Goal: Book appointment/travel/reservation

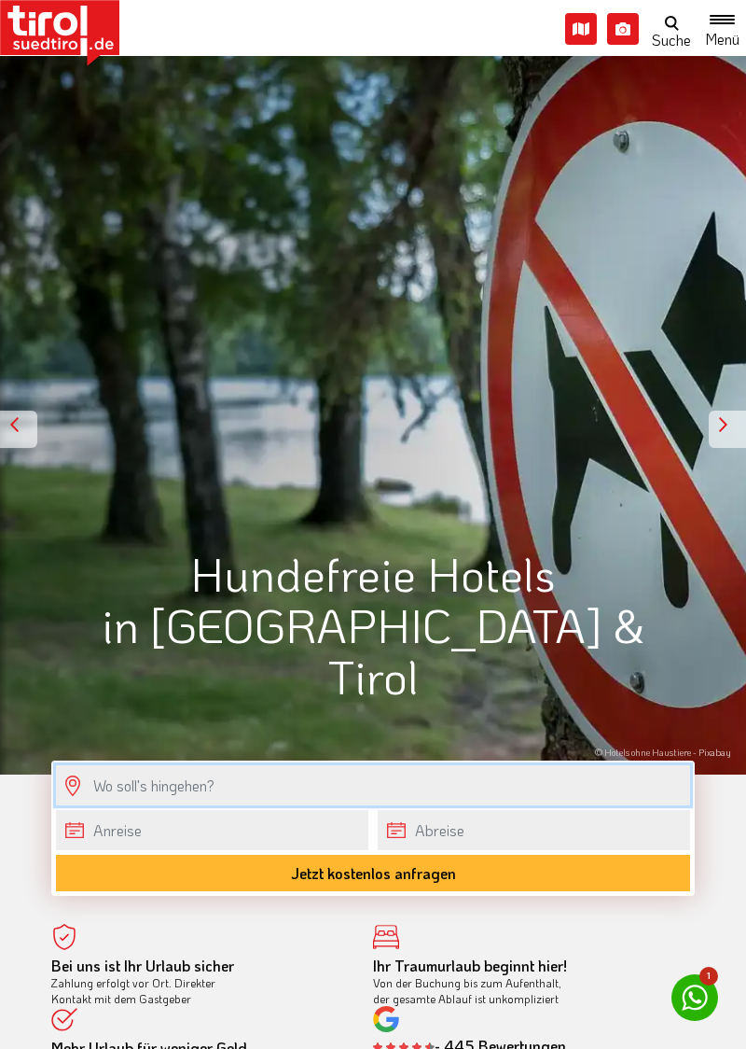
click at [239, 786] on input "text" at bounding box center [373, 785] width 634 height 40
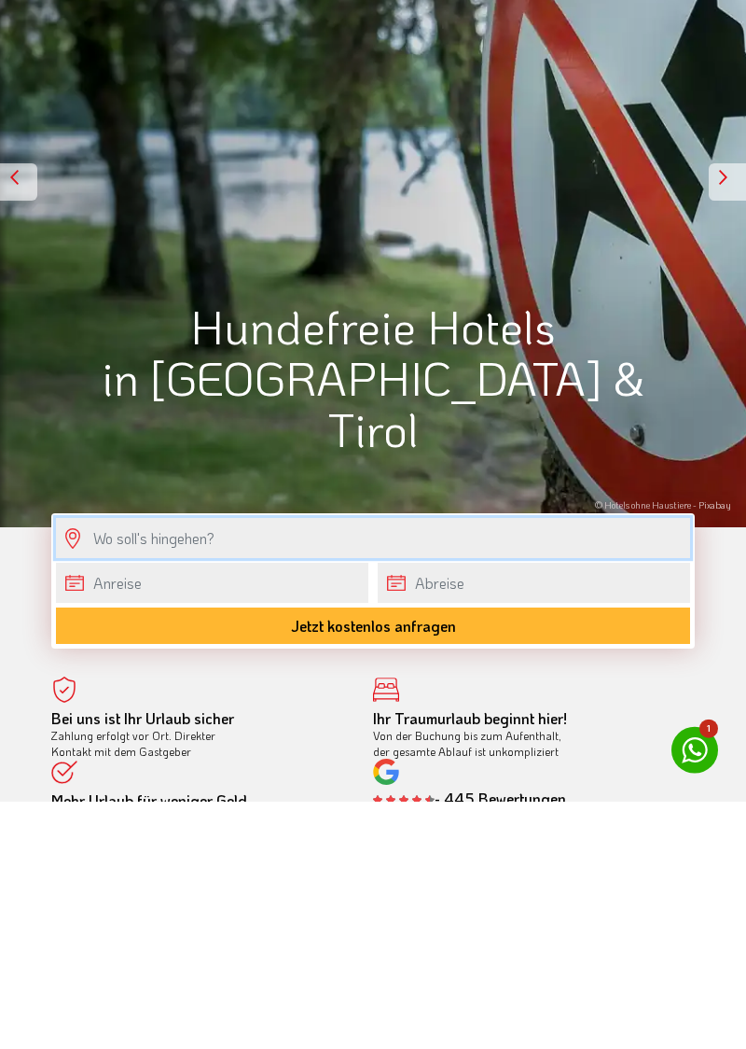
scroll to position [51, 0]
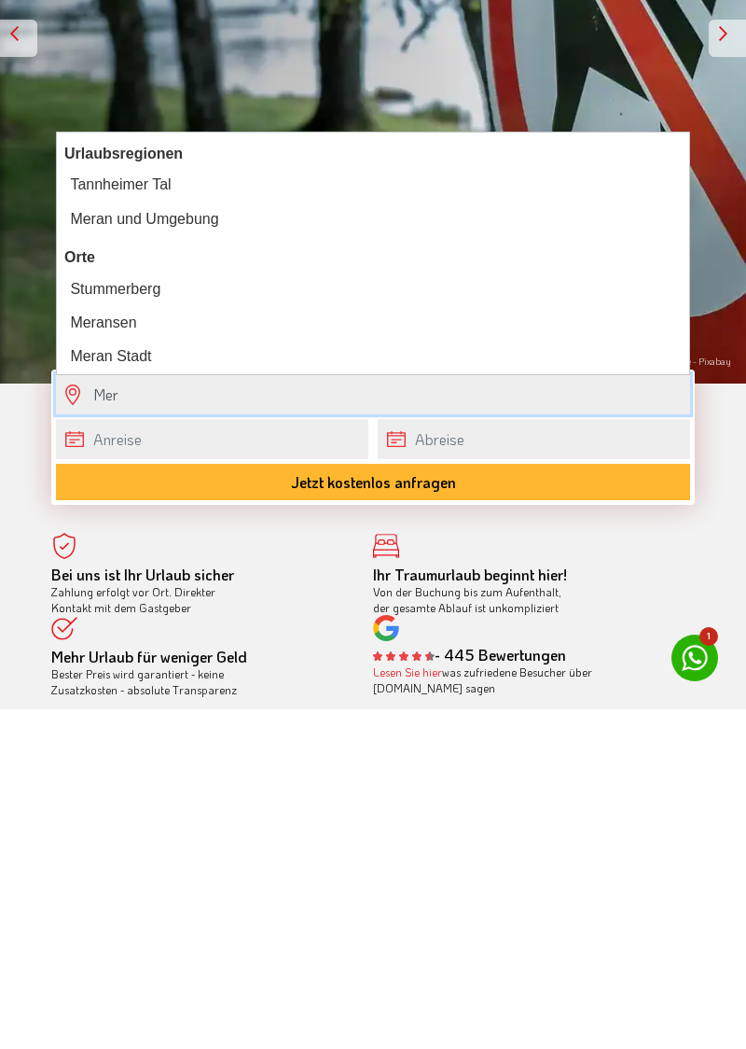
click at [210, 562] on div "Meran und Umgebung" at bounding box center [373, 559] width 618 height 26
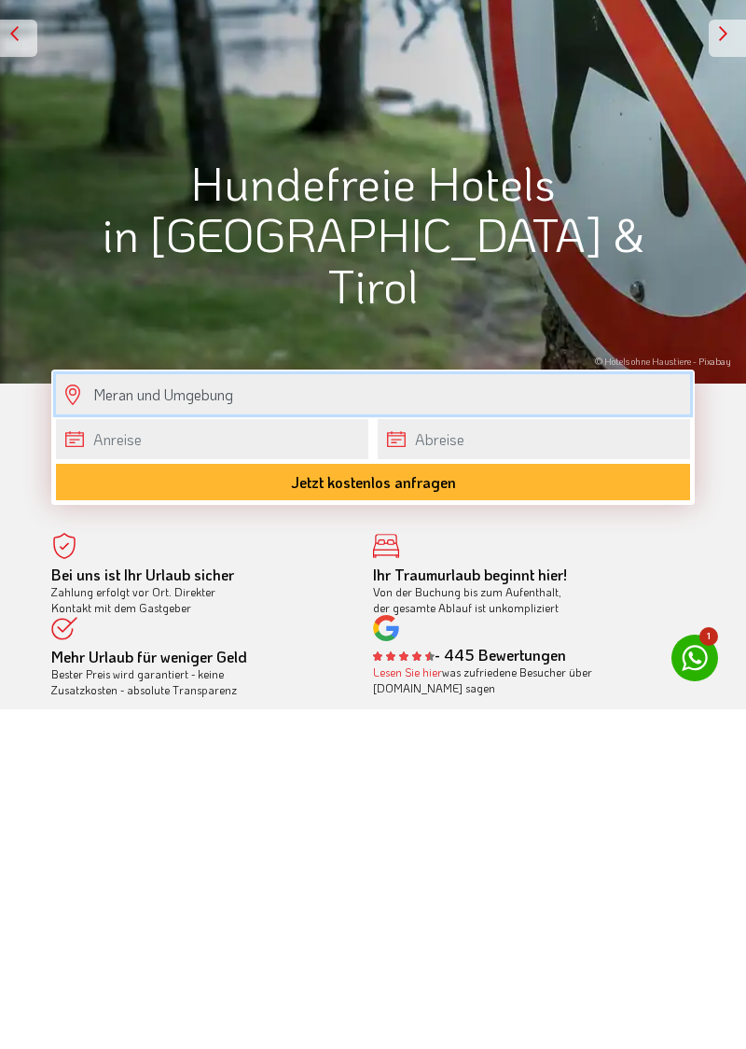
type input "Meran und Umgebung"
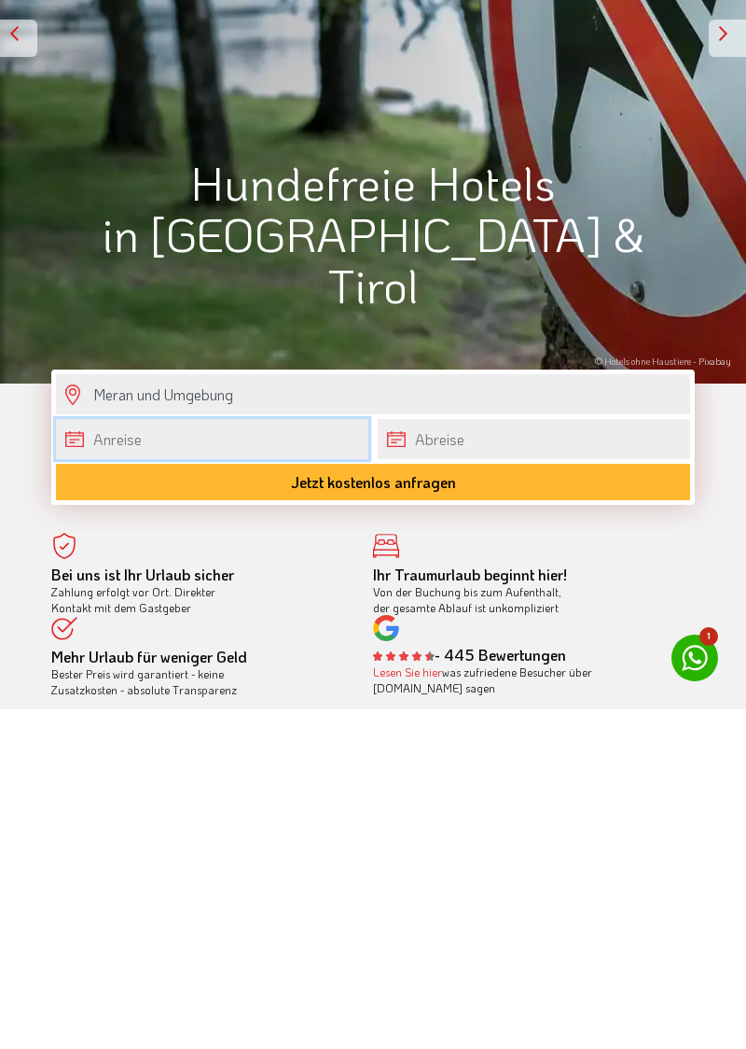
click at [145, 774] on body "Die Region [GEOGRAPHIC_DATA] [GEOGRAPHIC_DATA] - [GEOGRAPHIC_DATA] - [GEOGRAPHI…" at bounding box center [373, 473] width 746 height 1049
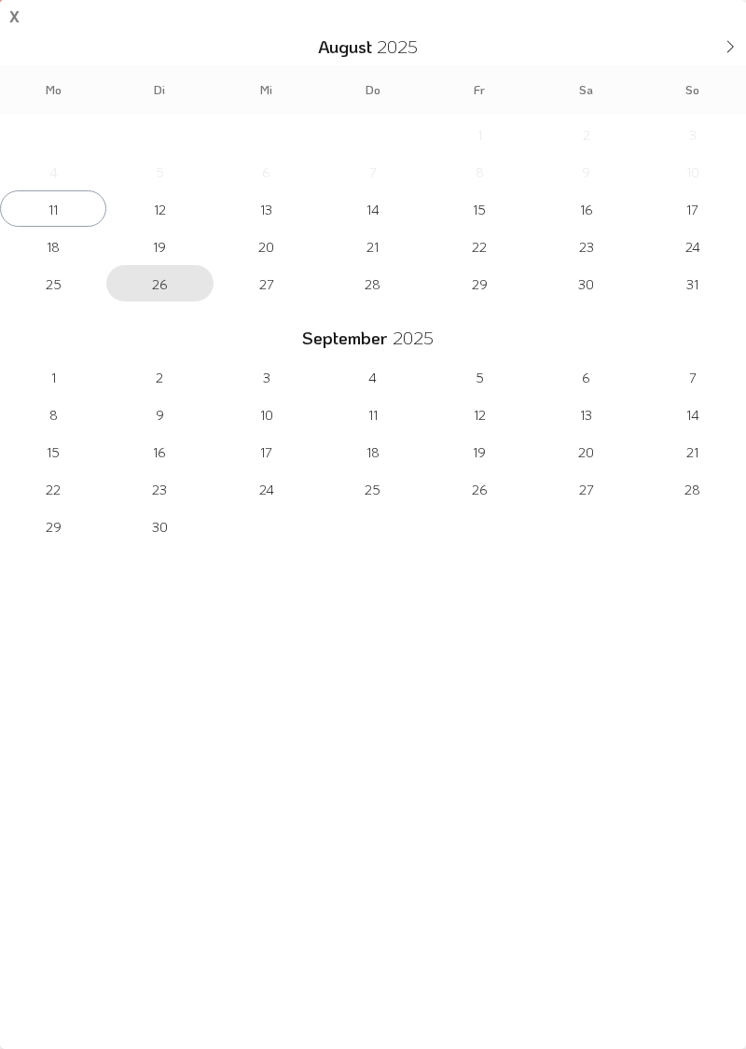
click at [174, 267] on span "26" at bounding box center [159, 283] width 106 height 36
type input "[DATE]"
click at [162, 246] on span "19" at bounding box center [159, 246] width 106 height 36
click at [195, 319] on div "[DATE]" at bounding box center [373, 335] width 560 height 32
click at [162, 246] on span "19" at bounding box center [159, 246] width 106 height 36
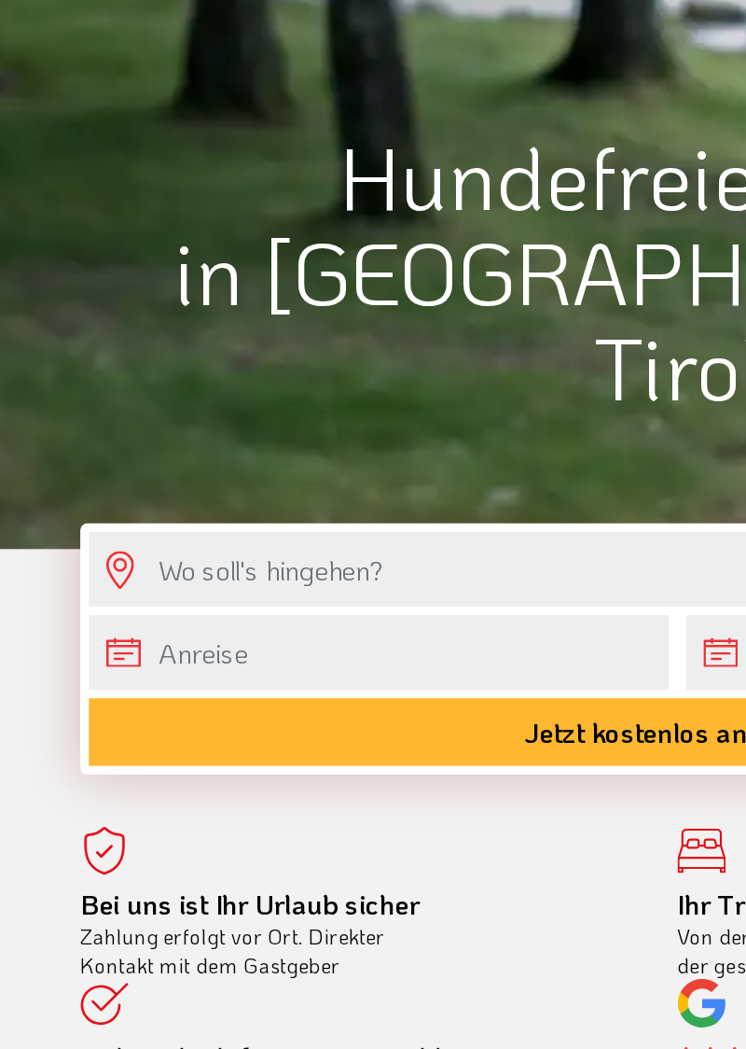
scroll to position [188, 0]
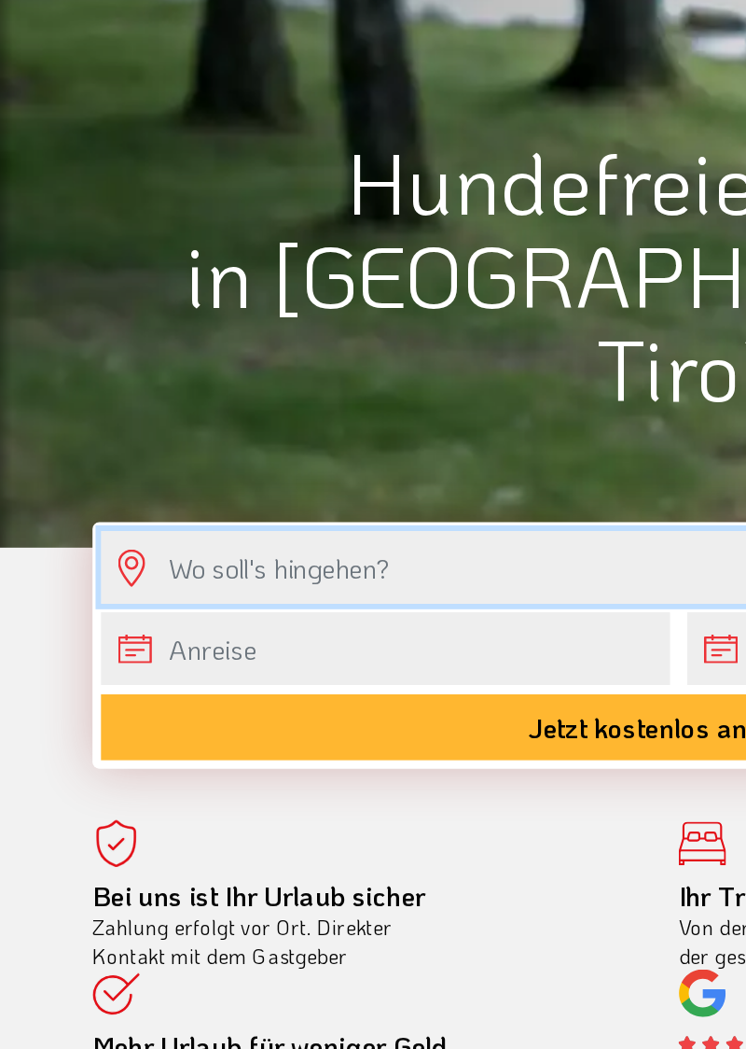
click at [209, 597] on input "text" at bounding box center [373, 598] width 634 height 40
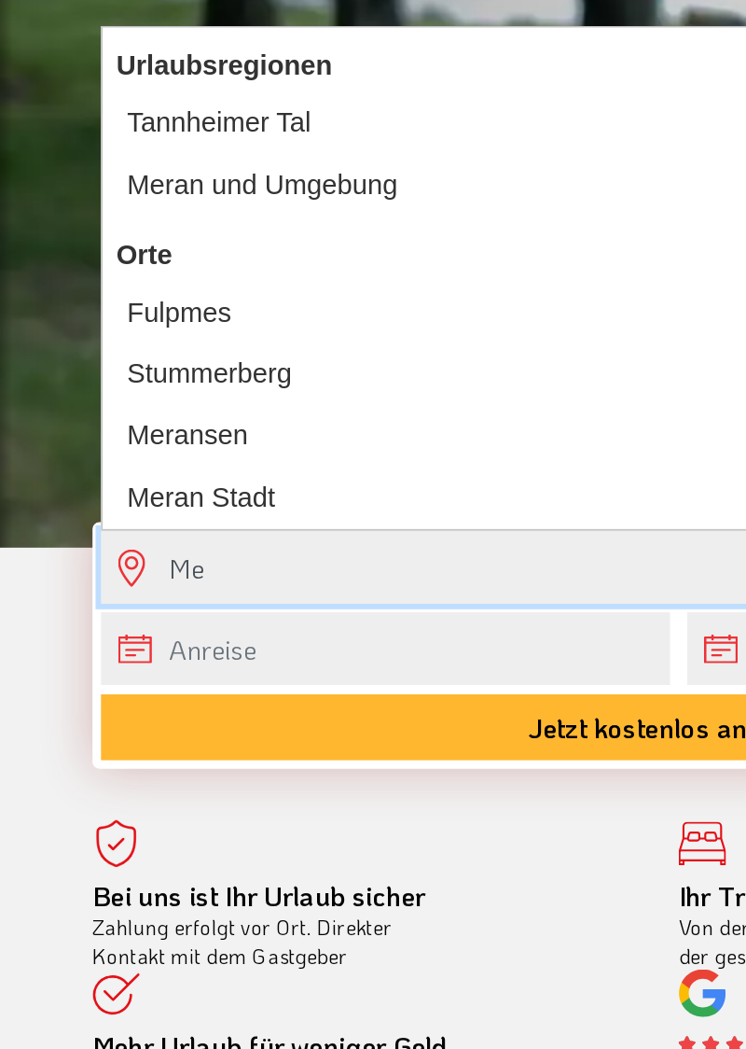
click at [177, 388] on div "Meran und Umgebung" at bounding box center [373, 388] width 618 height 26
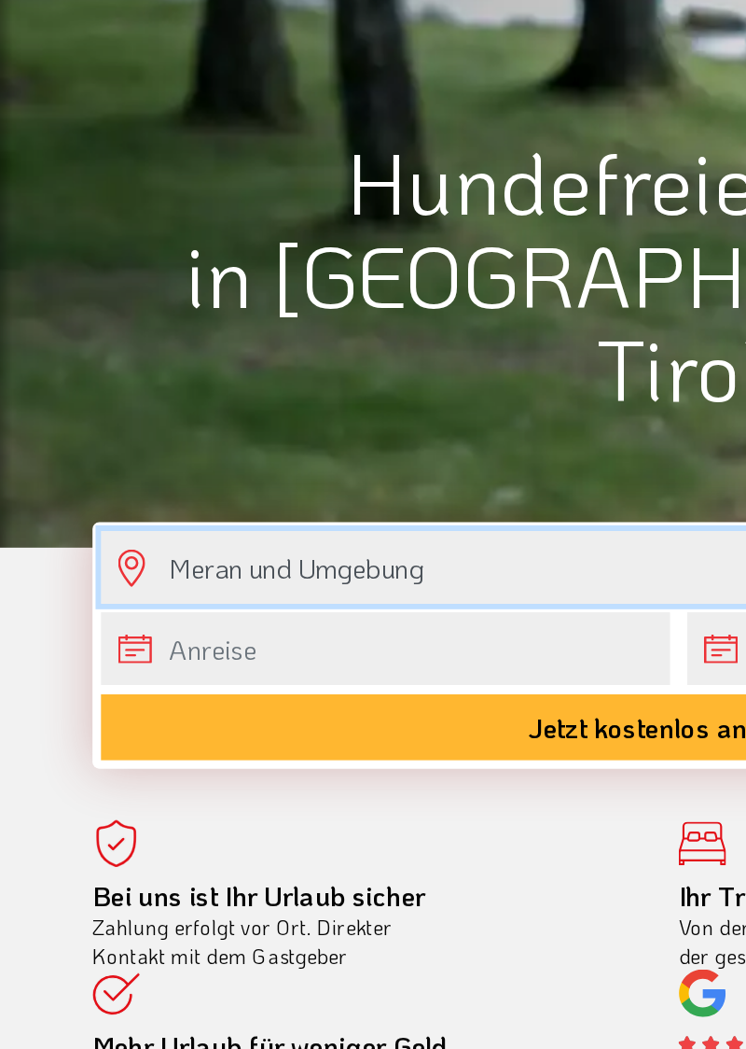
type input "Meran und Umgebung"
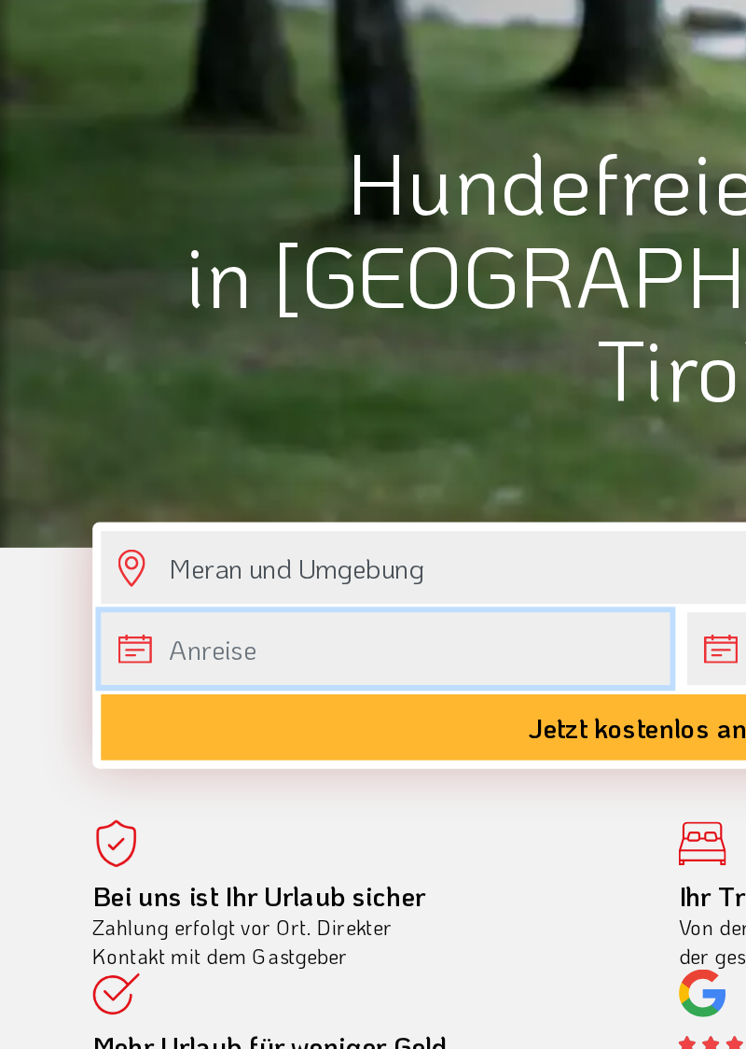
click at [125, 646] on body "Die Region [GEOGRAPHIC_DATA] [GEOGRAPHIC_DATA] - [GEOGRAPHIC_DATA] - [GEOGRAPHI…" at bounding box center [373, 336] width 746 height 1049
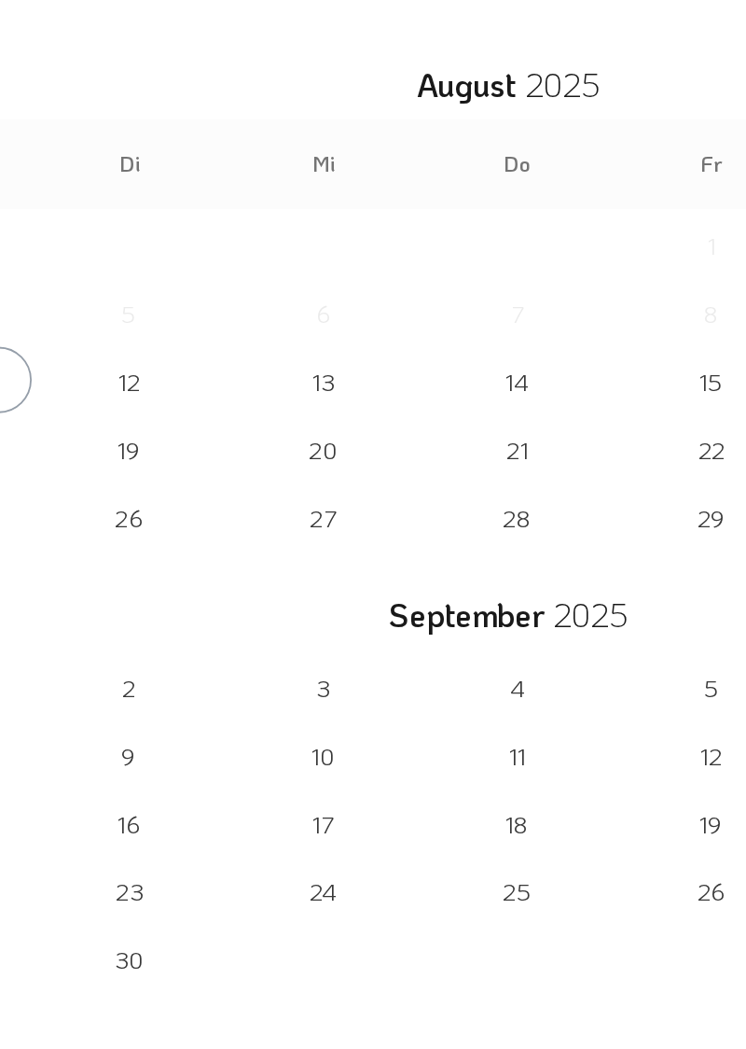
scroll to position [77, 0]
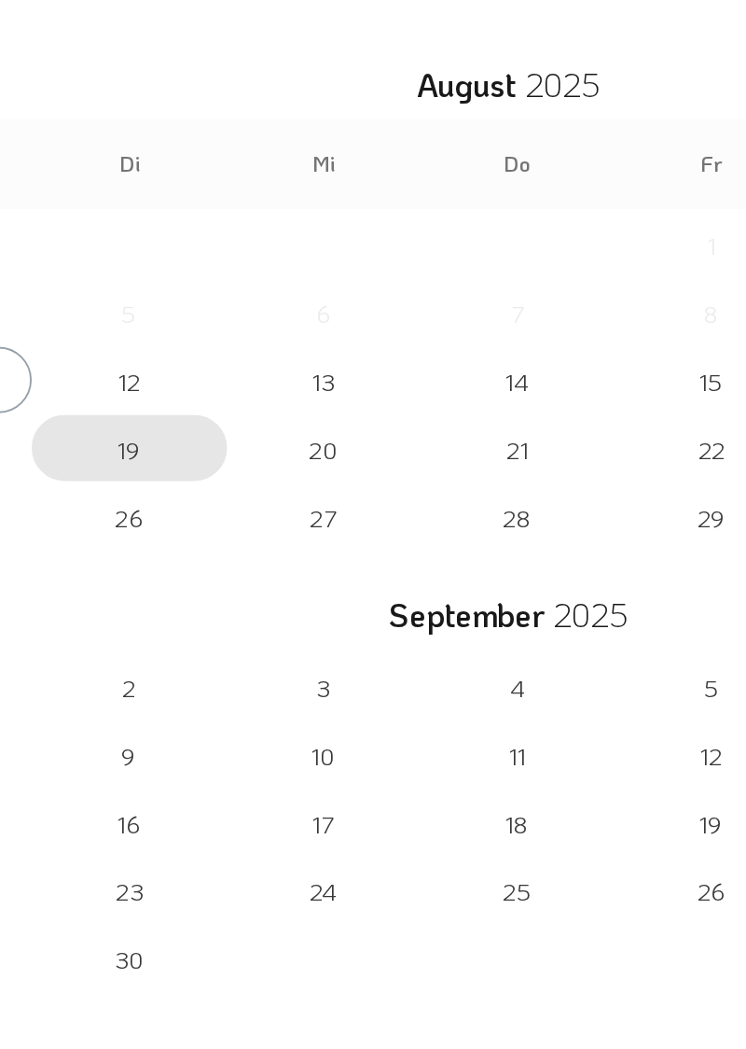
click at [160, 246] on span "19" at bounding box center [159, 246] width 106 height 36
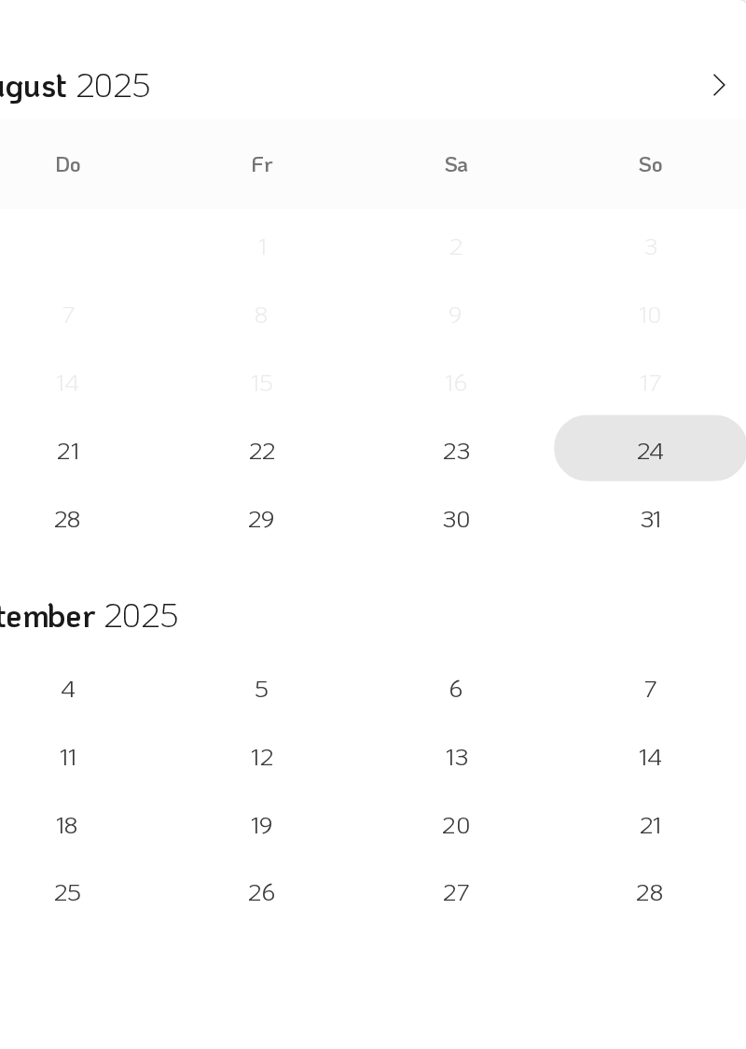
click at [692, 251] on span "24" at bounding box center [693, 246] width 106 height 36
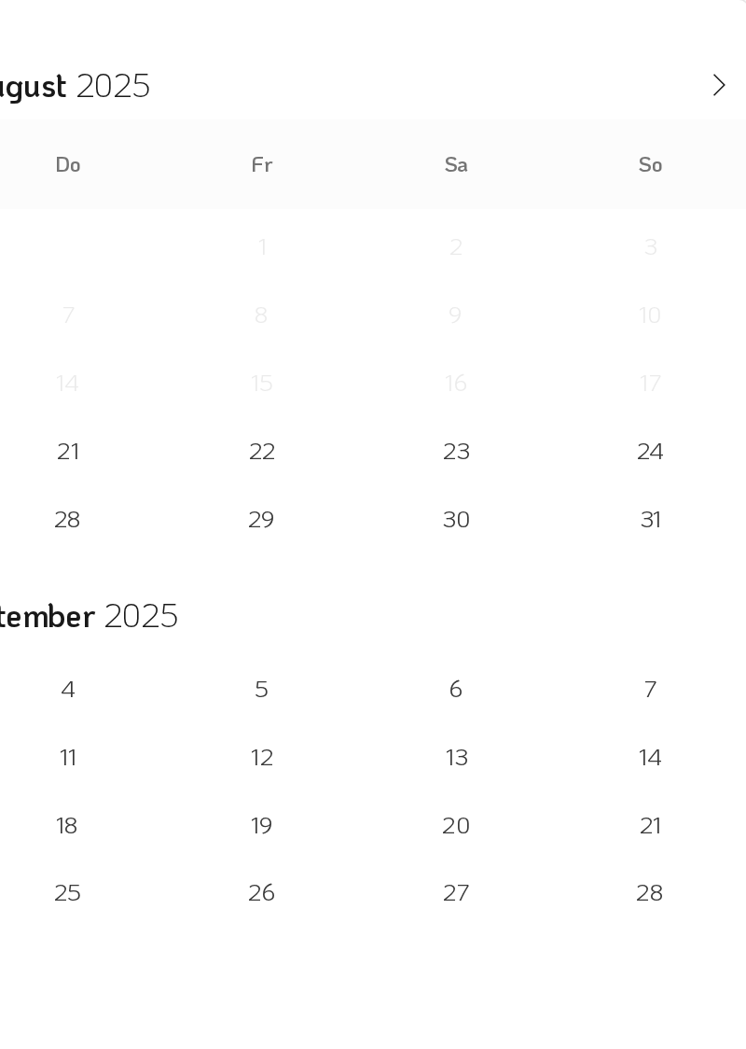
type input "19-08-2025"
type input "24-08-2025"
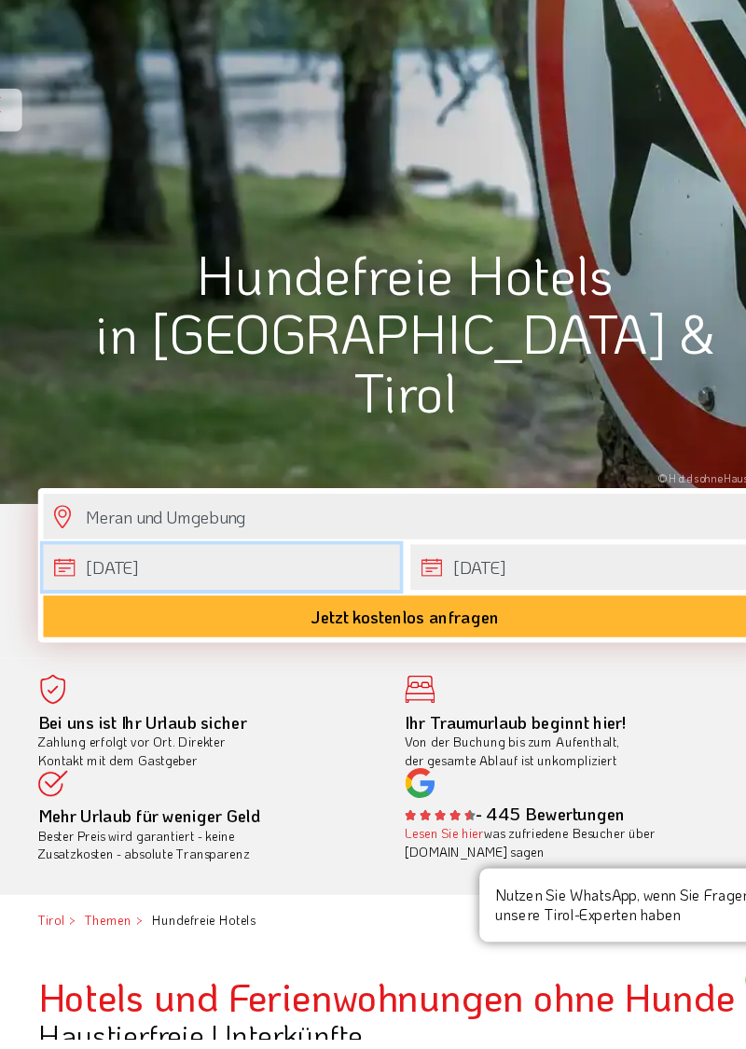
scroll to position [196, 0]
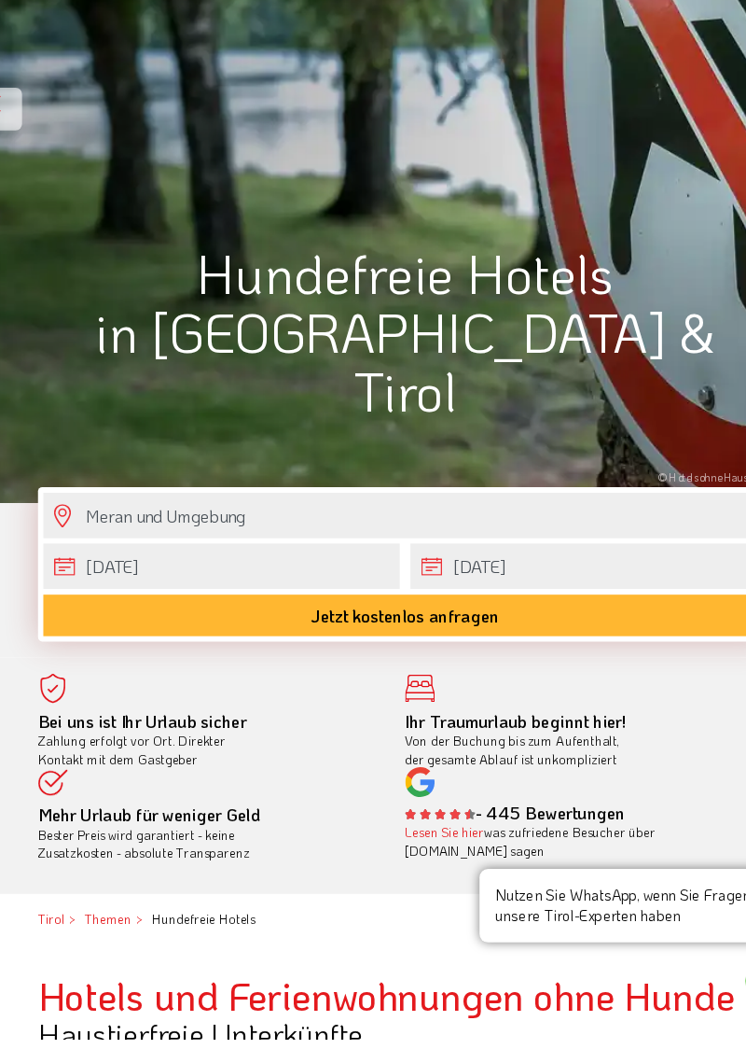
click at [416, 678] on button "Jetzt kostenlos anfragen" at bounding box center [373, 677] width 634 height 36
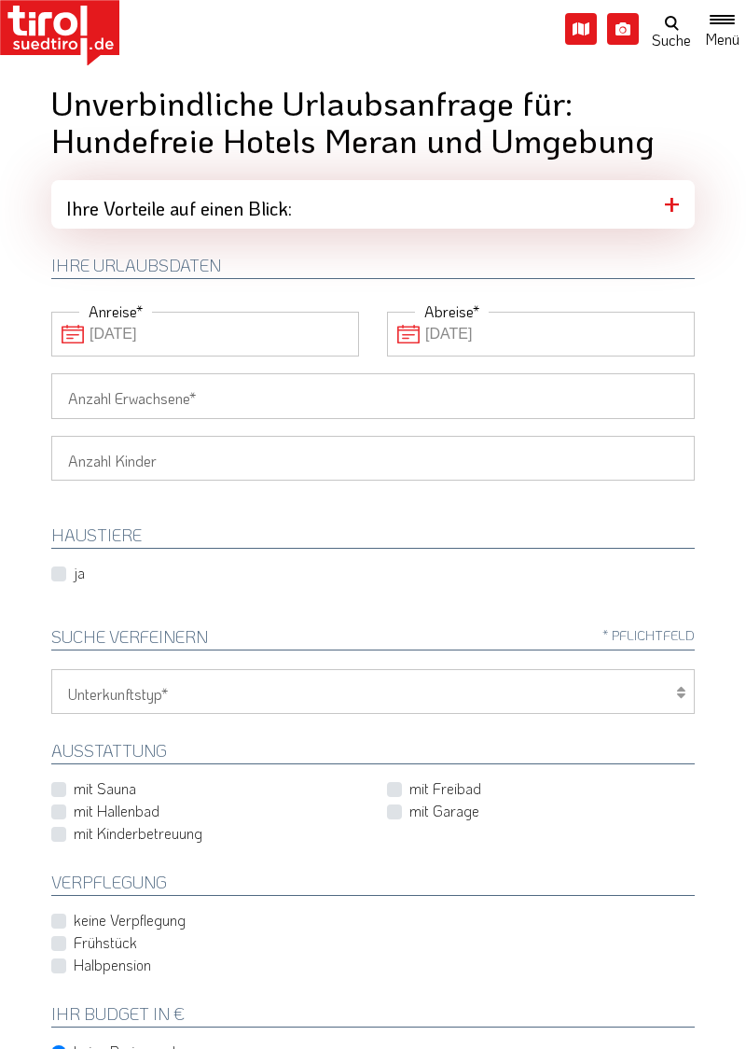
click at [196, 398] on input "Anzahl Erwachsene" at bounding box center [373, 395] width 644 height 45
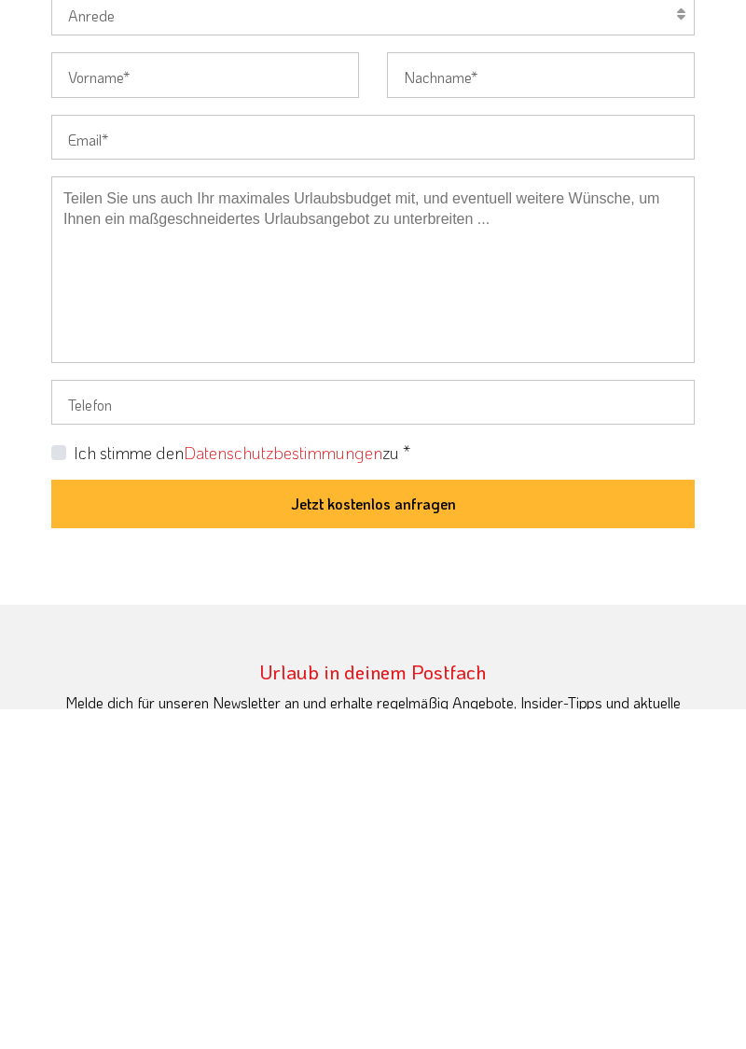
scroll to position [952, 0]
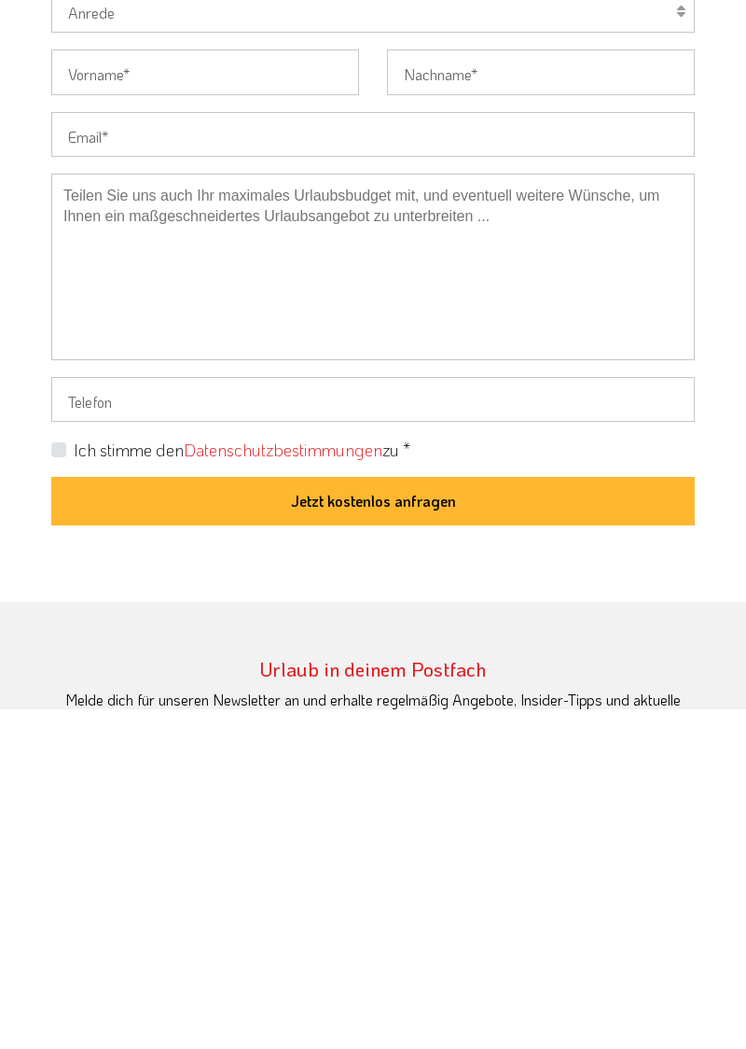
type input "2"
click at [437, 835] on button "Jetzt kostenlos anfragen" at bounding box center [373, 840] width 644 height 49
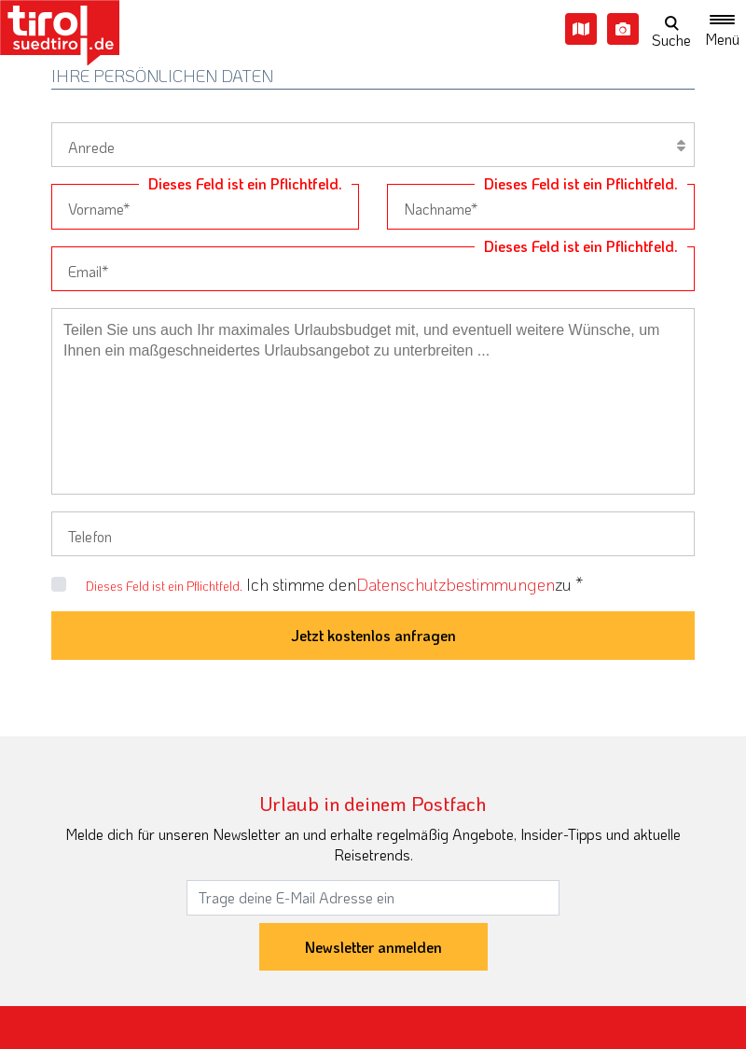
scroll to position [1158, 0]
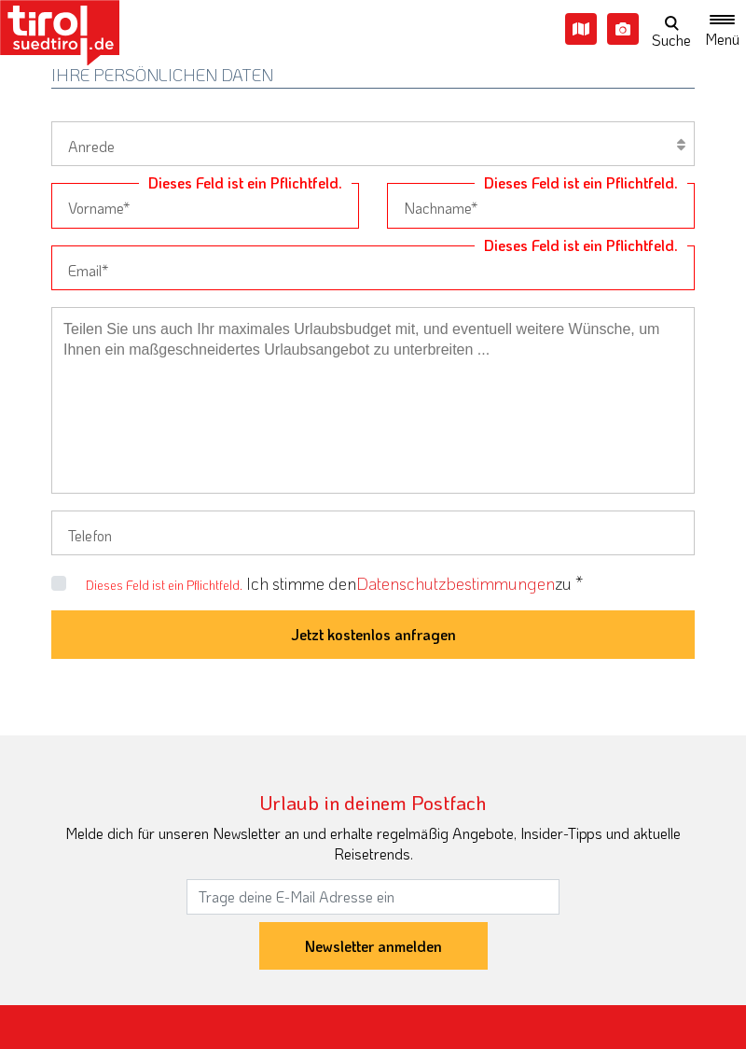
click at [500, 624] on button "Jetzt kostenlos anfragen" at bounding box center [373, 634] width 644 height 49
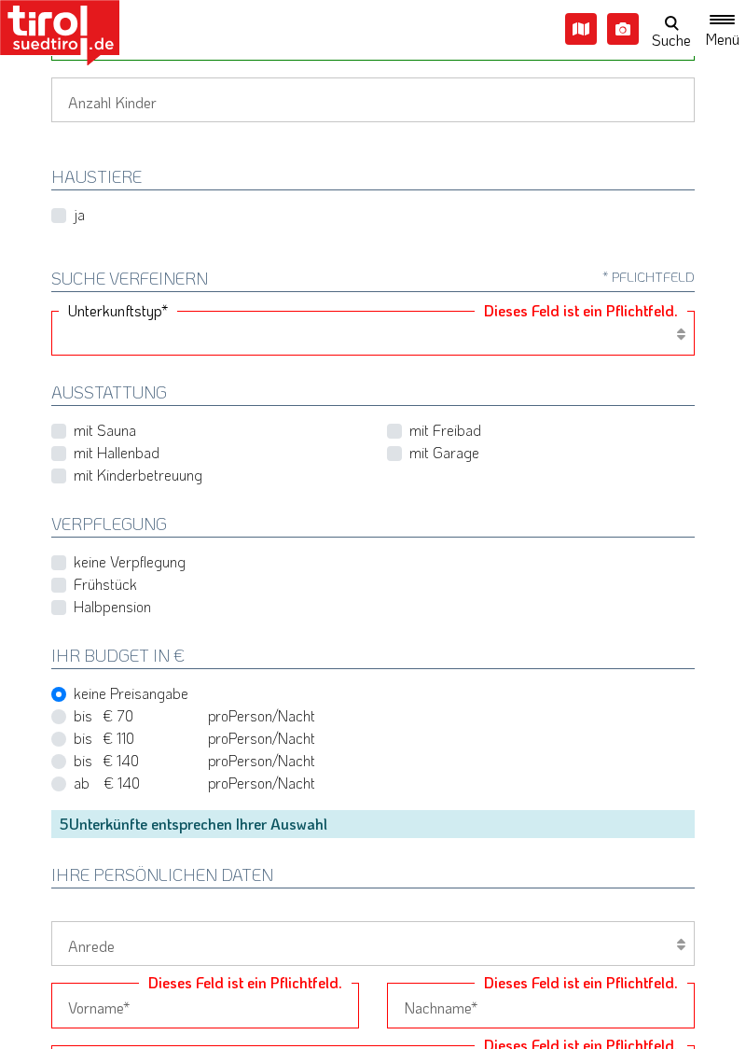
scroll to position [357, 0]
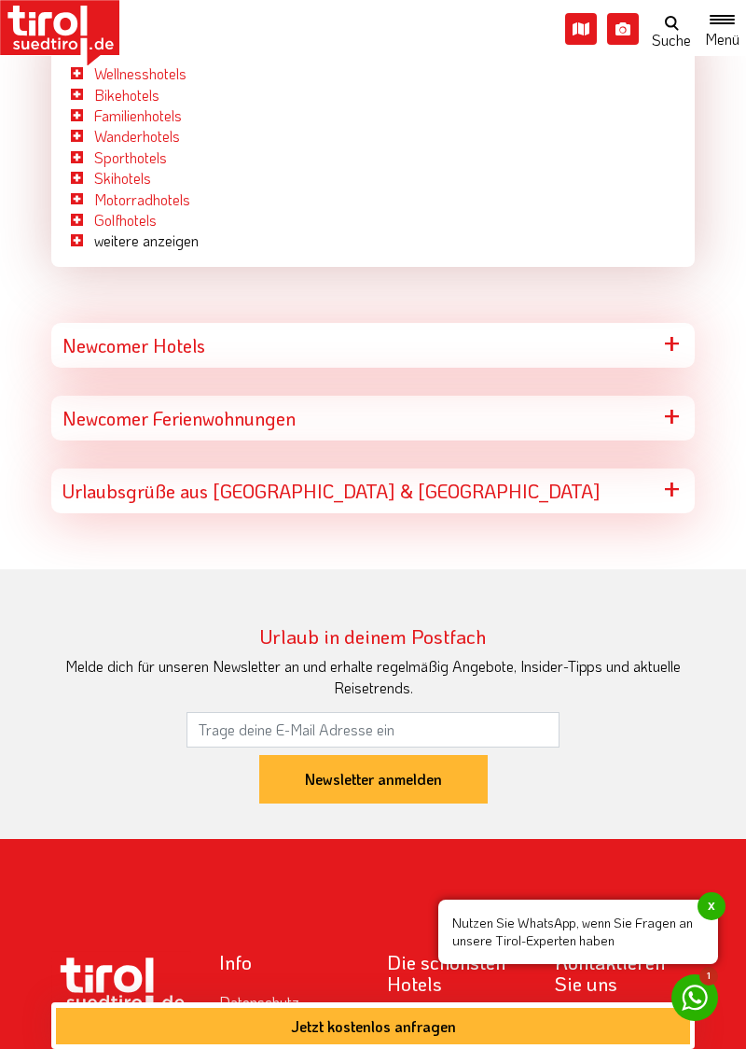
scroll to position [9517, 0]
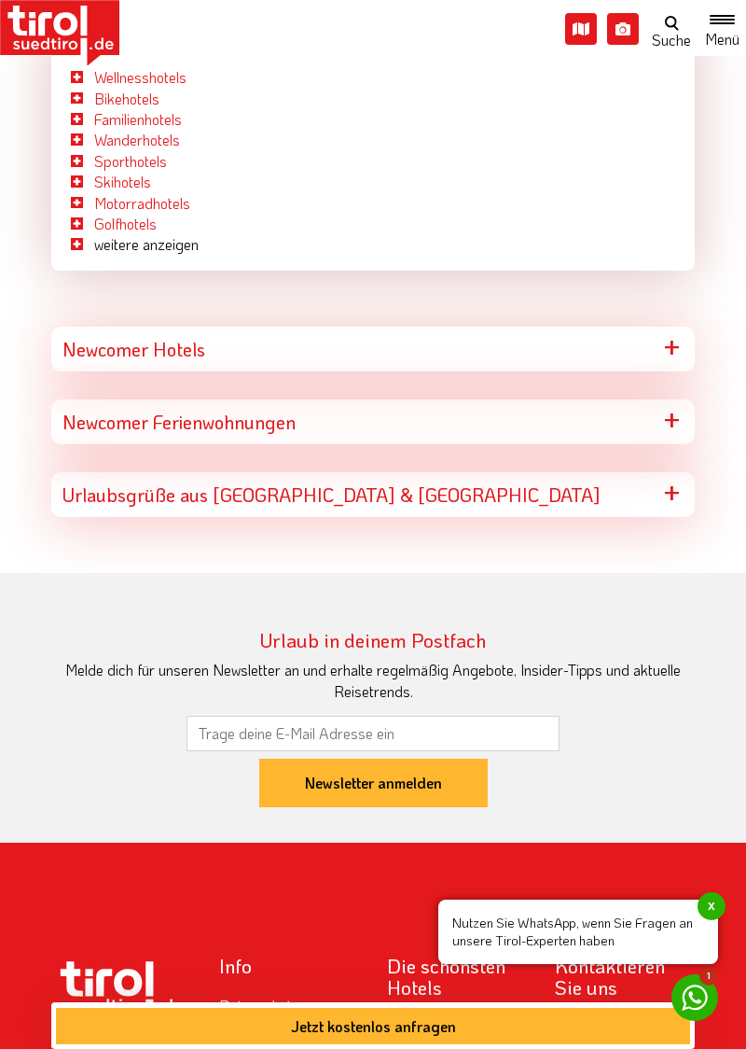
click at [666, 399] on div "Newcomer Ferienwohnungen" at bounding box center [373, 421] width 644 height 45
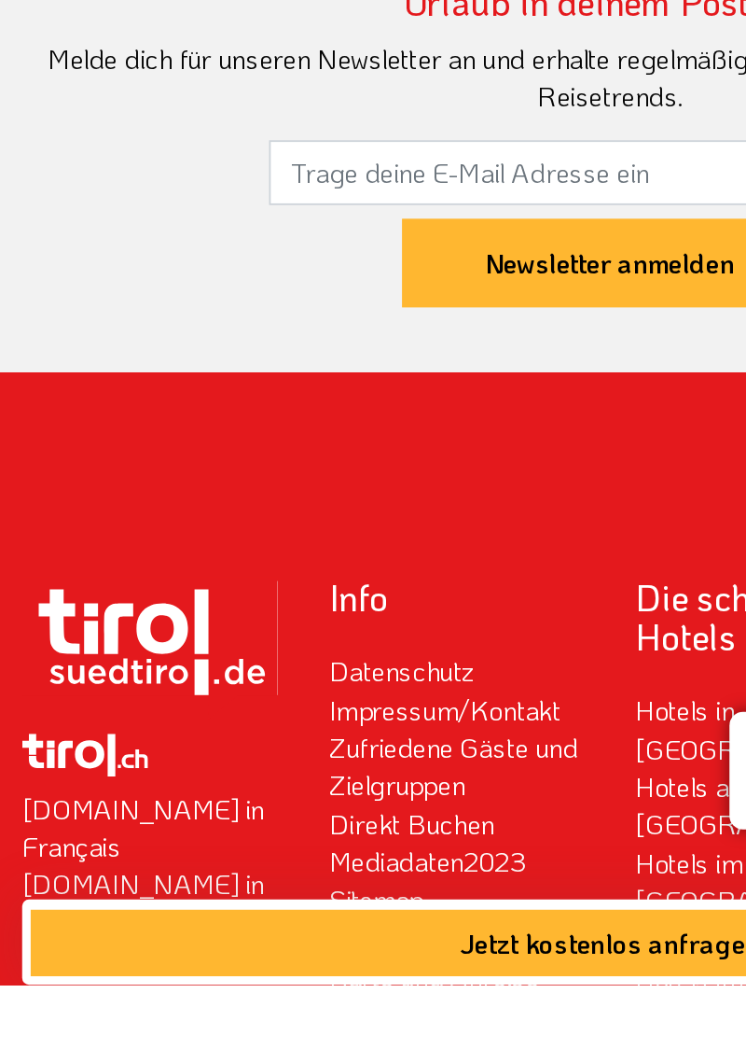
scroll to position [10121, 0]
